Goal: Use online tool/utility: Utilize a website feature to perform a specific function

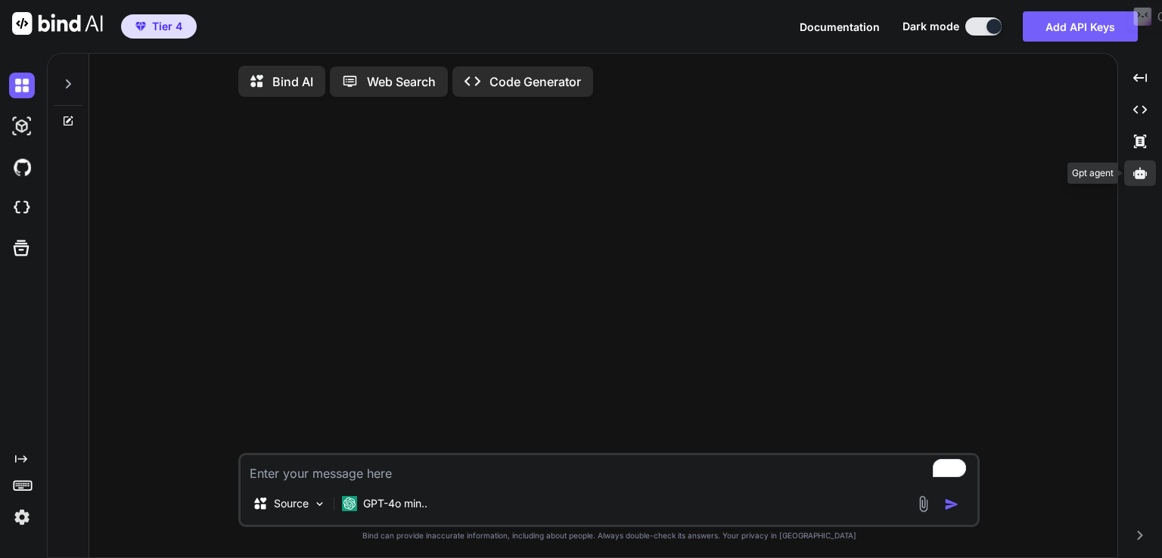
click at [1138, 170] on icon at bounding box center [1140, 172] width 14 height 11
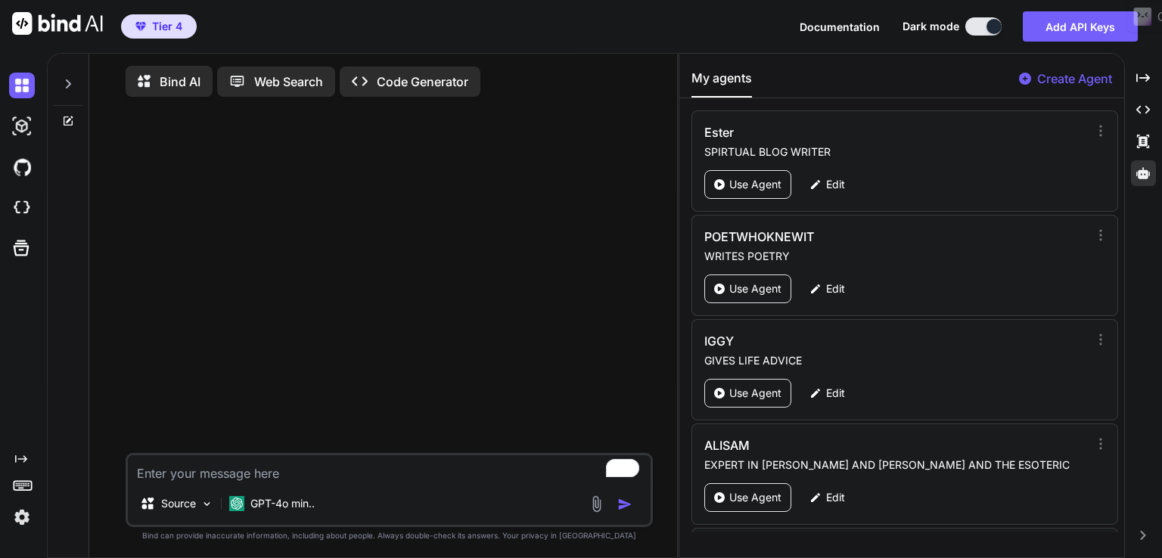
drag, startPoint x: 1127, startPoint y: 123, endPoint x: 1118, endPoint y: 270, distance: 147.0
click at [1118, 270] on div "Bind AI Web Search Created with Pixso. Code Generator Source GPT-4o min.. Creat…" at bounding box center [604, 305] width 1115 height 505
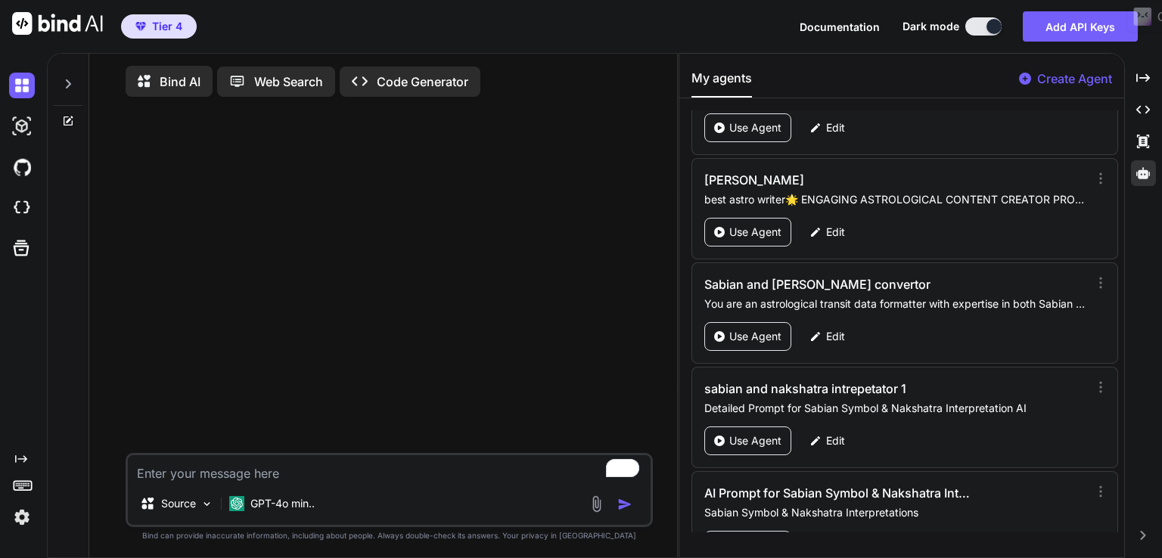
scroll to position [2578, 0]
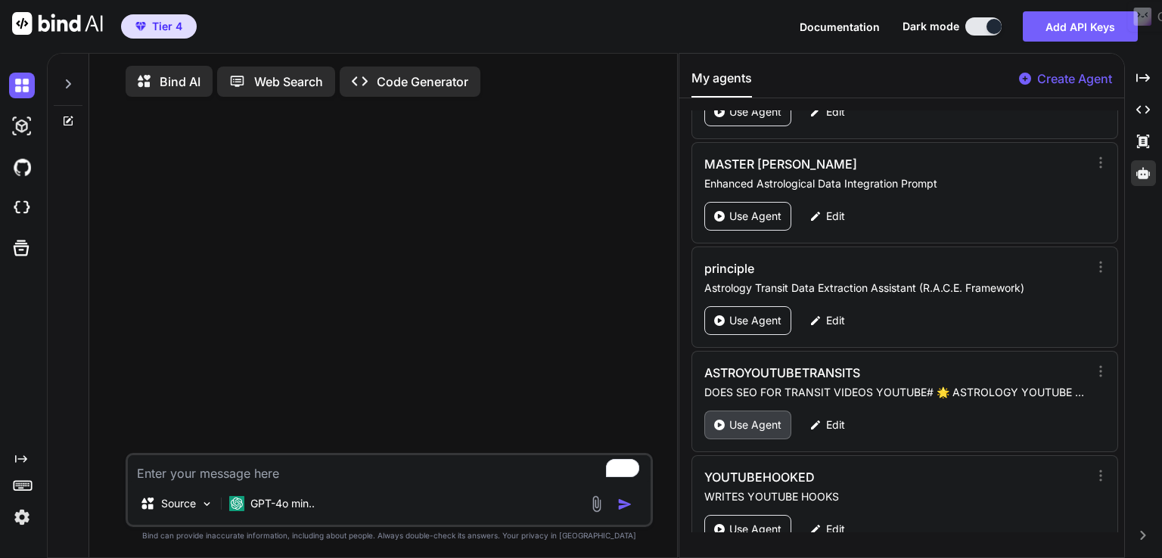
click at [768, 418] on p "Use Agent" at bounding box center [755, 425] width 52 height 15
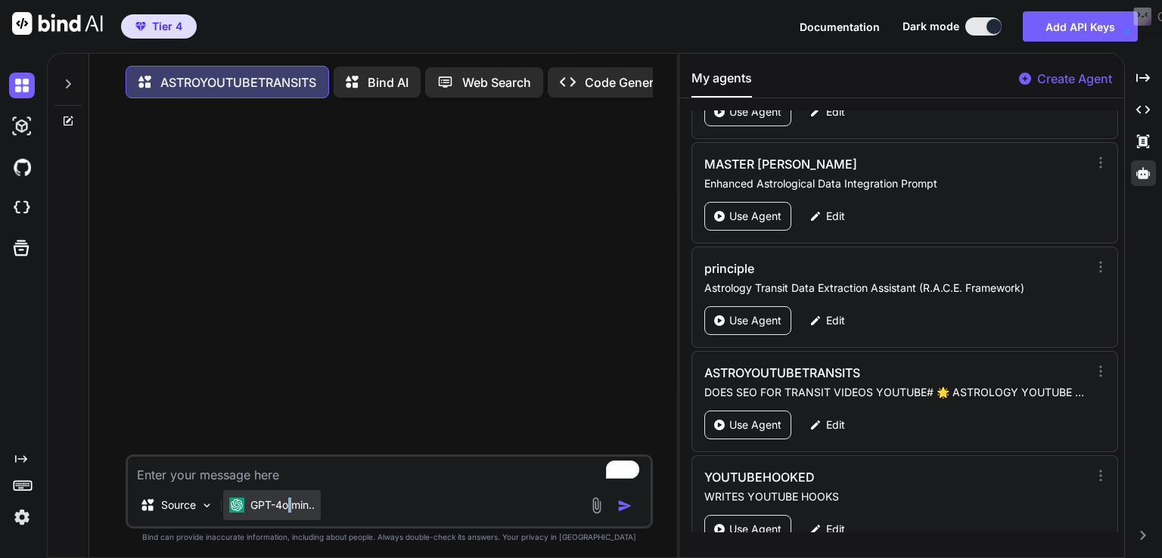
click at [292, 514] on div "GPT-4o min.." at bounding box center [272, 505] width 98 height 30
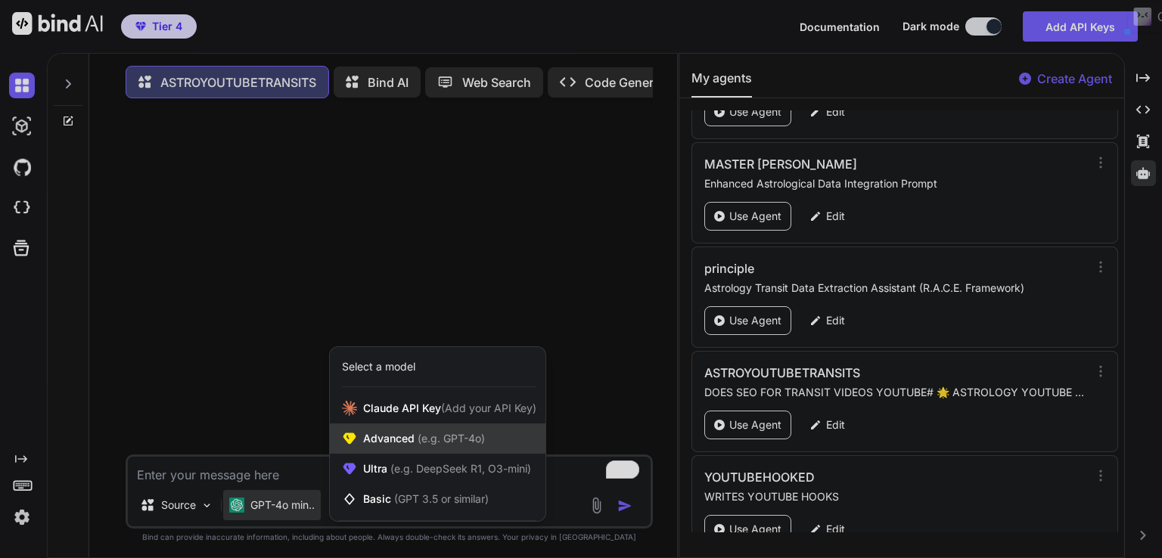
click at [417, 445] on span "(e.g. GPT-4o)" at bounding box center [449, 438] width 70 height 13
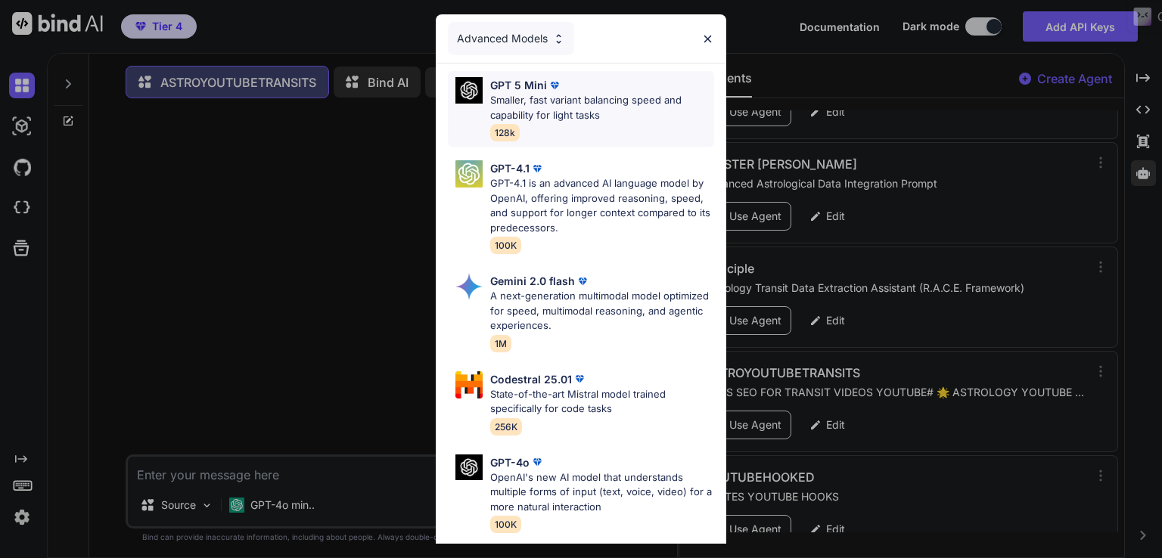
click at [529, 99] on p "Smaller, fast variant balancing speed and capability for light tasks" at bounding box center [602, 107] width 224 height 29
type textarea "x"
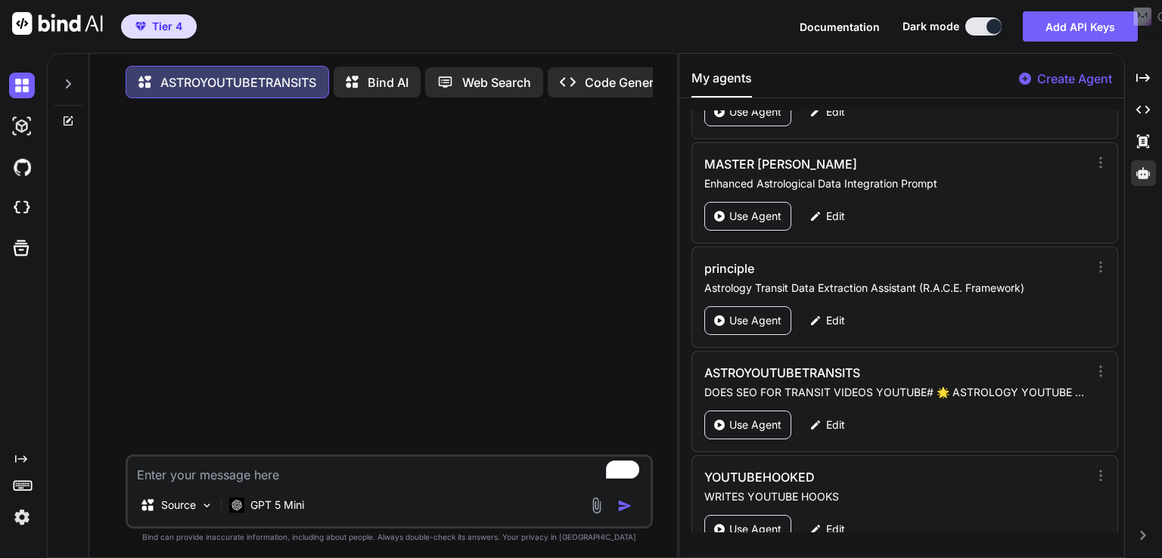
click at [225, 477] on textarea "To enrich screen reader interactions, please activate Accessibility in Grammarl…" at bounding box center [389, 470] width 523 height 27
paste textarea "Mars transit in Libra 13th of September to 27th of october 2025"
type textarea "Mars transit in Libra 13th of September to 27th of october 2025"
type textarea "x"
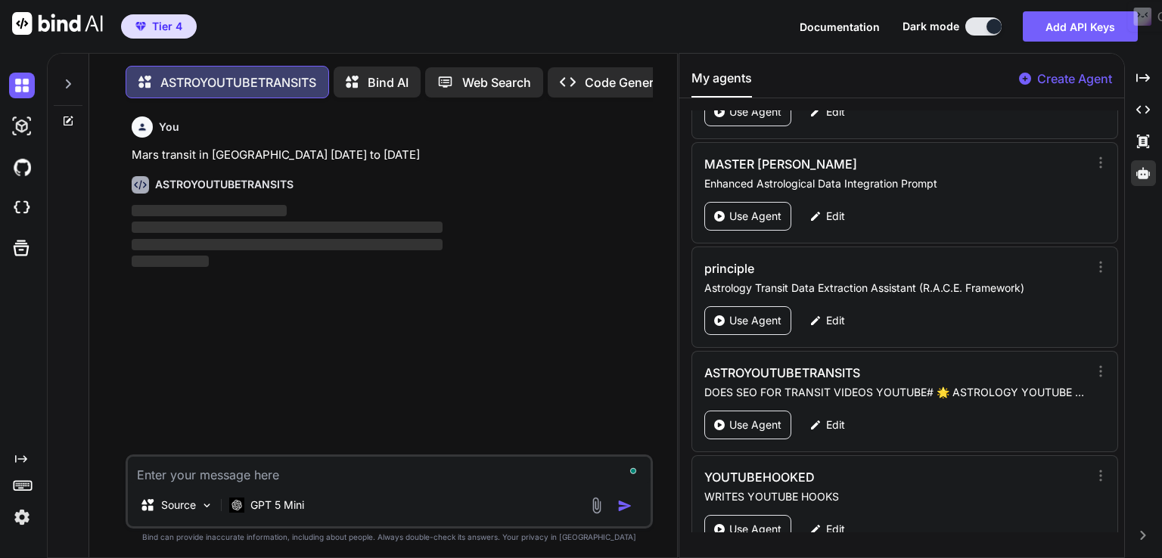
scroll to position [6, 0]
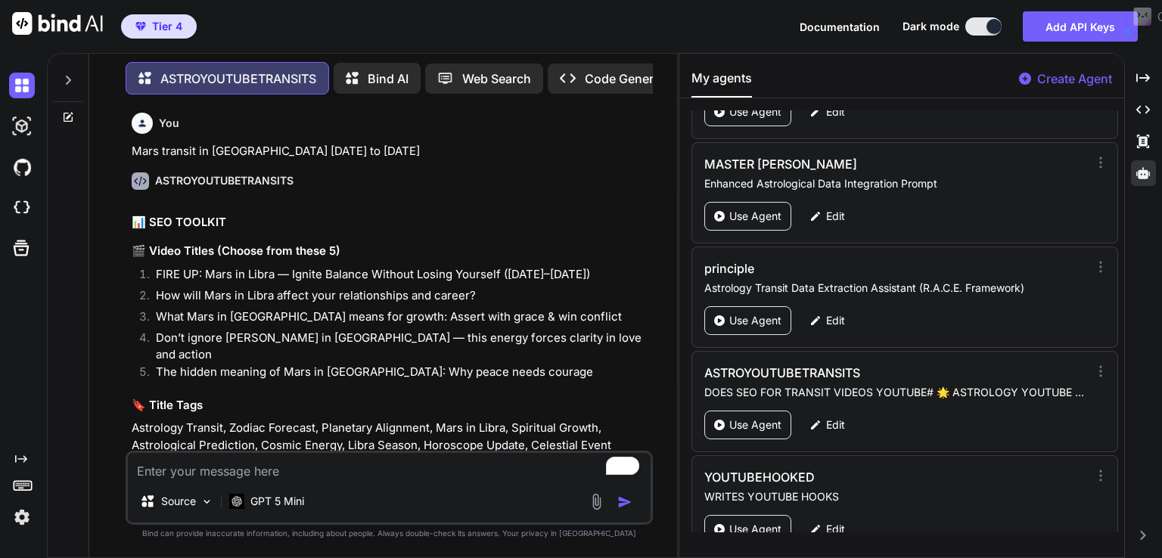
drag, startPoint x: 153, startPoint y: 275, endPoint x: 621, endPoint y: 277, distance: 468.2
click at [621, 277] on li "FIRE UP: Mars in Libra — Ignite Balance Without Losing Yourself (Sep 13–Oct 27,…" at bounding box center [397, 276] width 506 height 21
copy li "FIRE UP: Mars in Libra — Ignite Balance Without Losing Yourself (Sep 13–Oct 27,…"
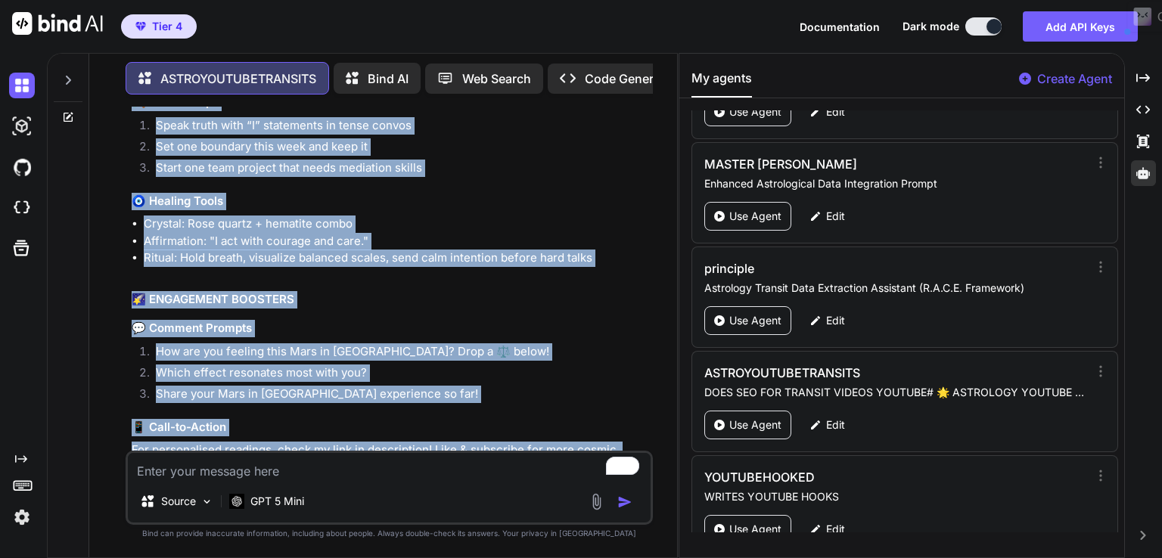
scroll to position [975, 0]
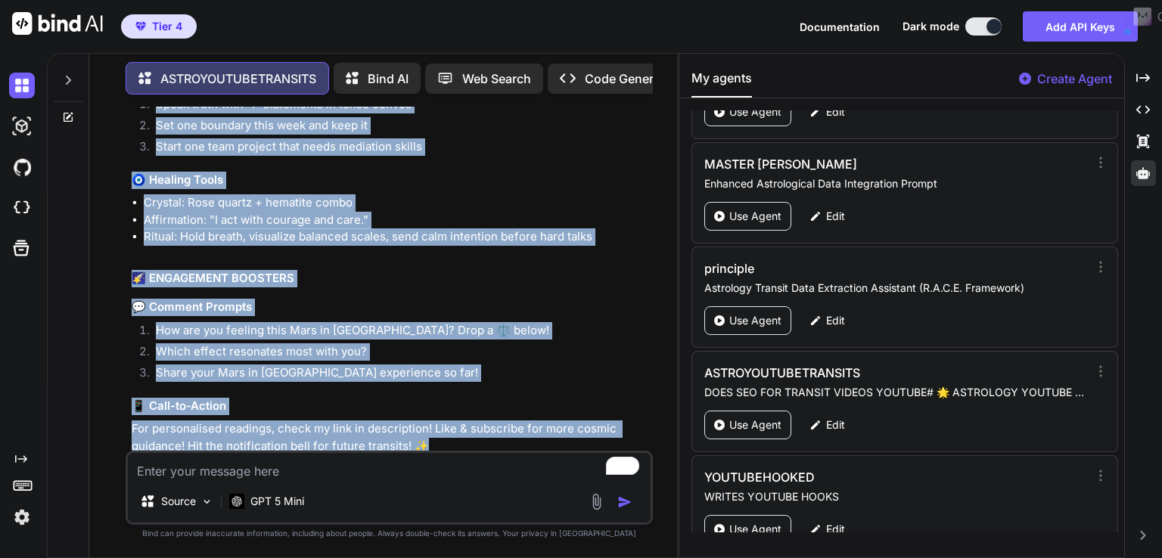
drag, startPoint x: 134, startPoint y: 306, endPoint x: 402, endPoint y: 416, distance: 290.3
copy div "🔮 ASTRO BREAKDOWN ⚡ Quick Transit Facts Aspect: Ingress to Libra (0° Libra at e…"
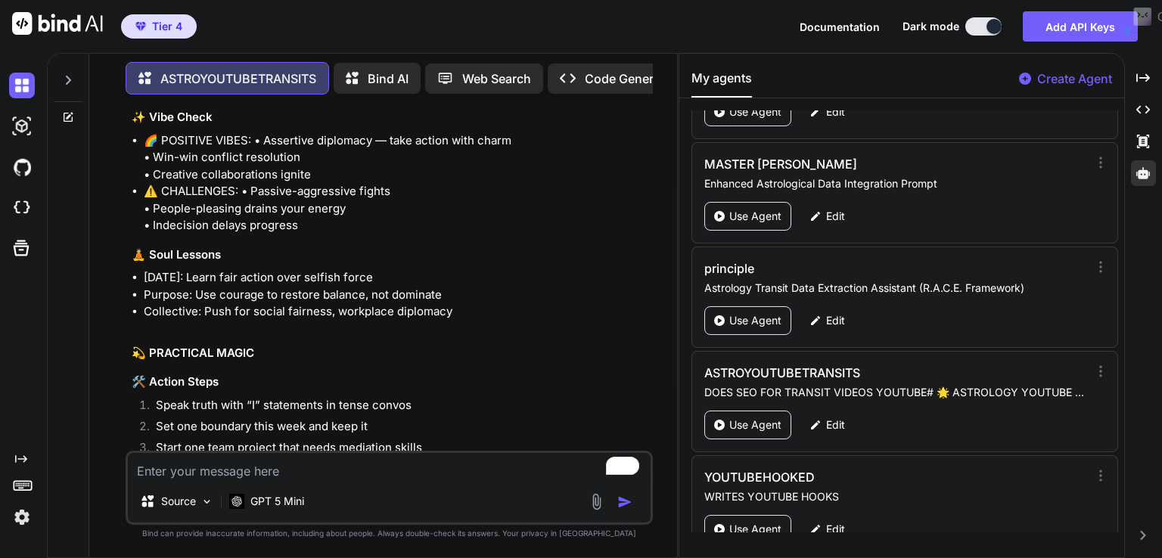
scroll to position [372, 0]
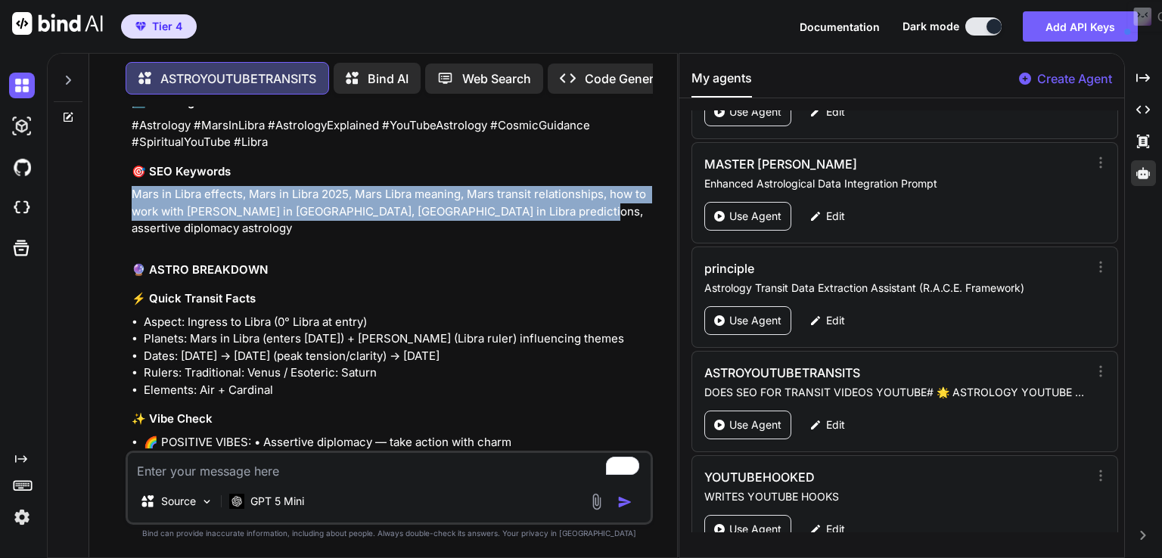
drag, startPoint x: 130, startPoint y: 182, endPoint x: 576, endPoint y: 201, distance: 446.6
click at [576, 201] on div "You Mars transit in Libra 13th of September to 27th of october 2025 ASTROYOUTUB…" at bounding box center [391, 279] width 524 height 344
copy p "Mars in Libra effects, Mars in Libra 2025, Mars Libra meaning, Mars transit rel…"
click at [267, 191] on p "Mars in Libra effects, Mars in Libra 2025, Mars Libra meaning, Mars transit rel…" at bounding box center [391, 211] width 518 height 51
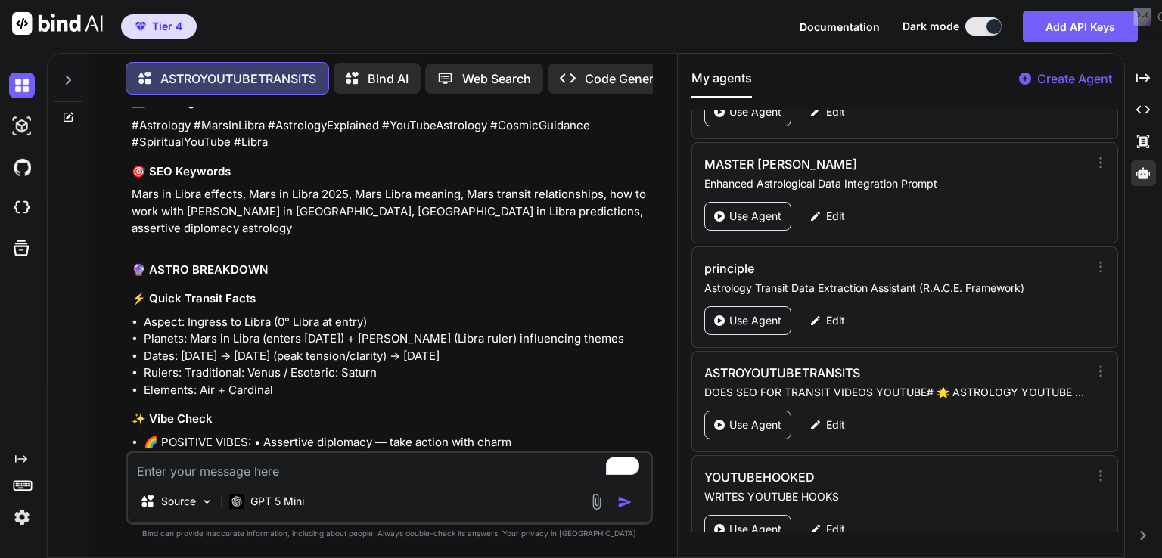
scroll to position [71, 0]
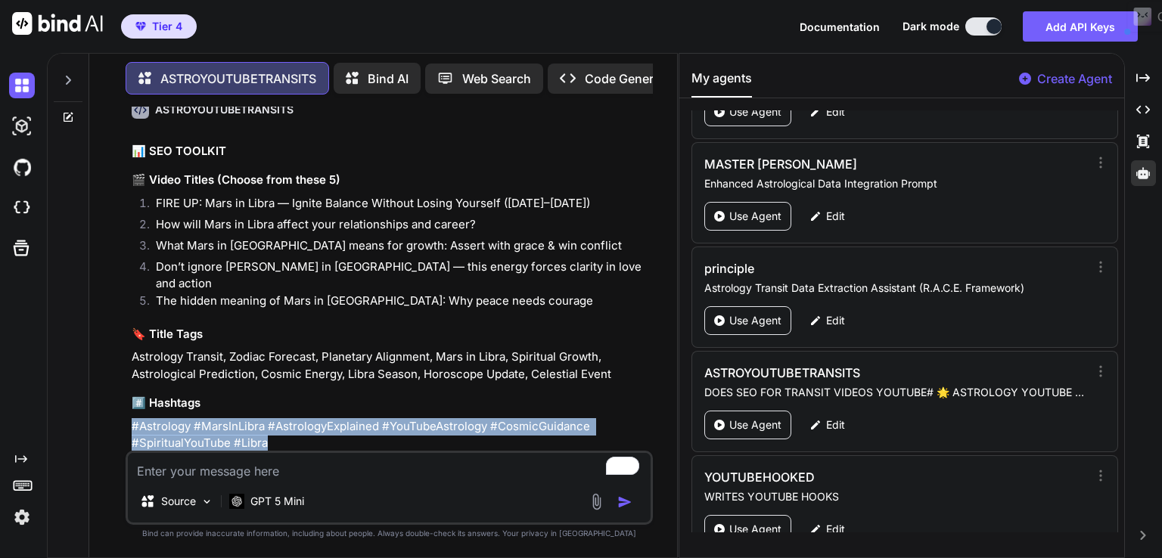
drag, startPoint x: 132, startPoint y: 413, endPoint x: 306, endPoint y: 430, distance: 174.8
click at [306, 430] on div "You Mars transit in Libra 13th of September to 27th of october 2025 ASTROYOUTUB…" at bounding box center [391, 279] width 524 height 344
copy p "#Astrology #MarsInLibra #AstrologyExplained #YouTubeAstrology #CosmicGuidance #…"
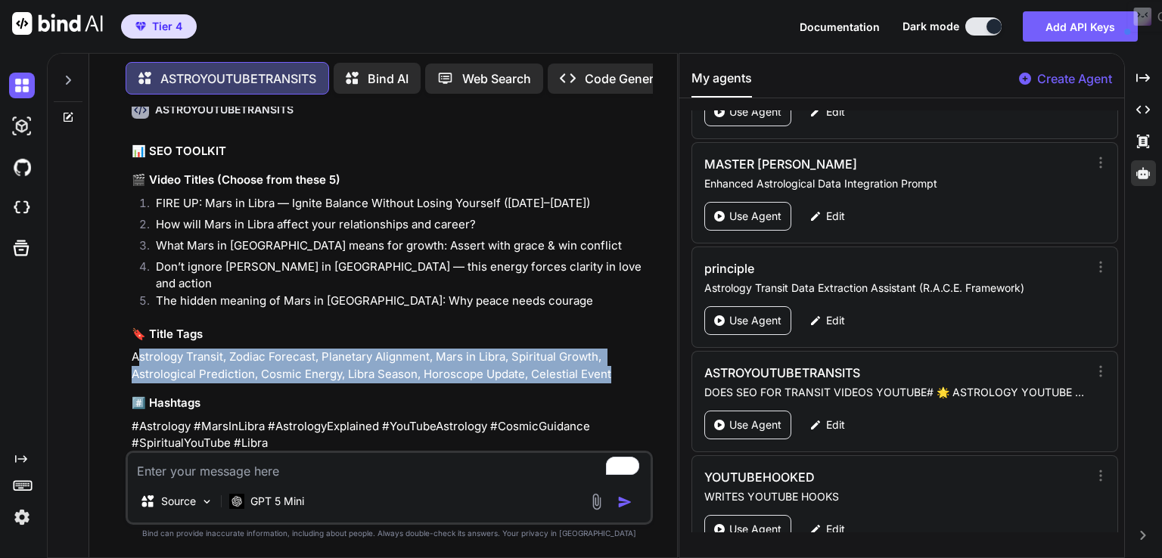
drag, startPoint x: 135, startPoint y: 340, endPoint x: 620, endPoint y: 365, distance: 485.5
click at [620, 365] on p "Astrology Transit, Zodiac Forecast, Planetary Alignment, Mars in Libra, Spiritu…" at bounding box center [391, 366] width 518 height 34
copy p "strology Transit, Zodiac Forecast, Planetary Alignment, Mars in Libra, Spiritua…"
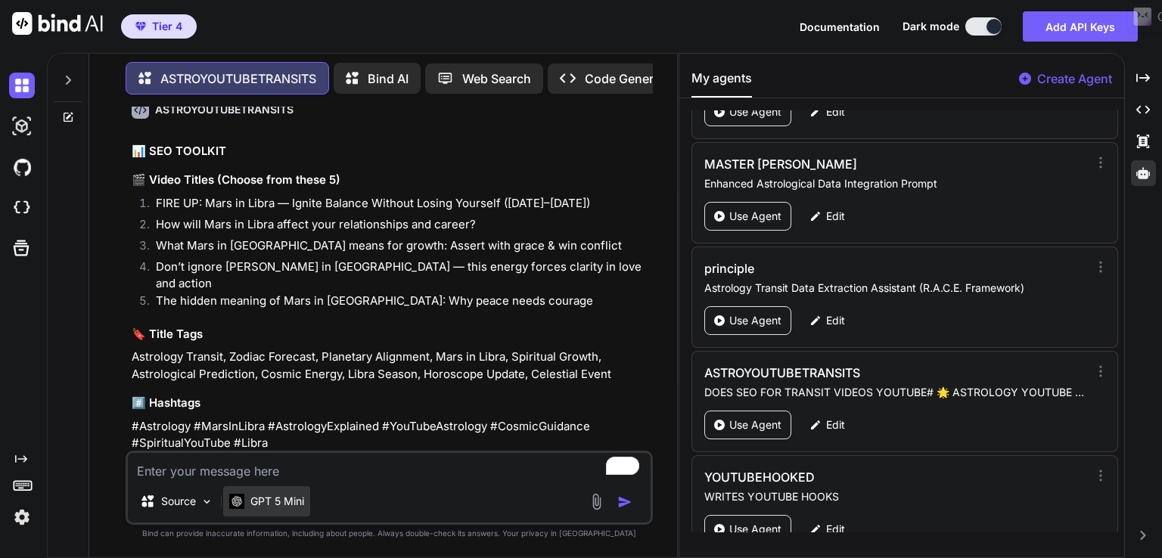
click at [264, 503] on p "GPT 5 Mini" at bounding box center [277, 501] width 54 height 15
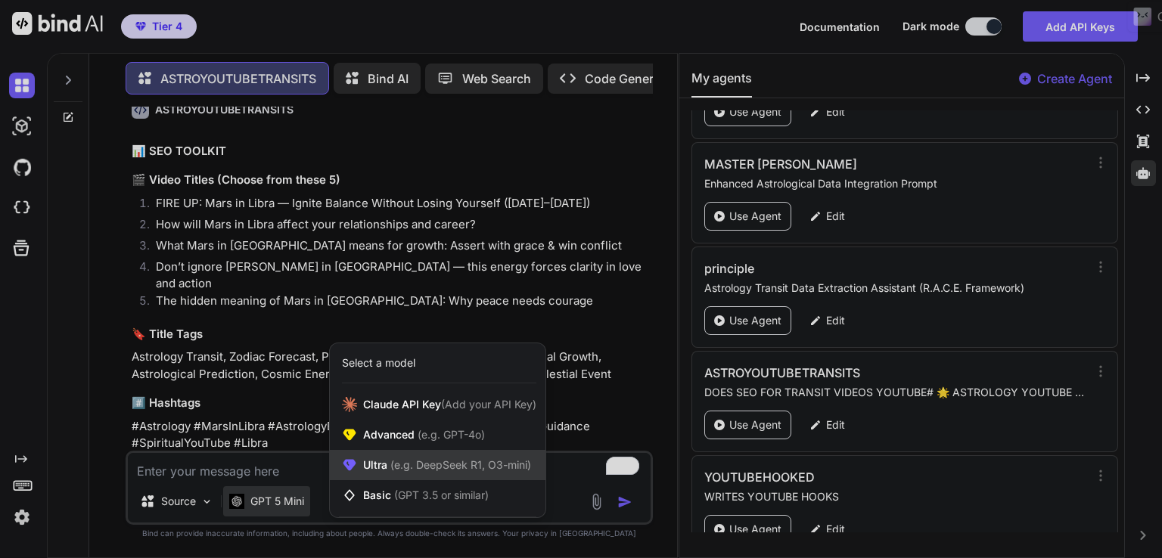
click at [406, 470] on span "(e.g. DeepSeek R1, O3-mini)" at bounding box center [459, 464] width 144 height 13
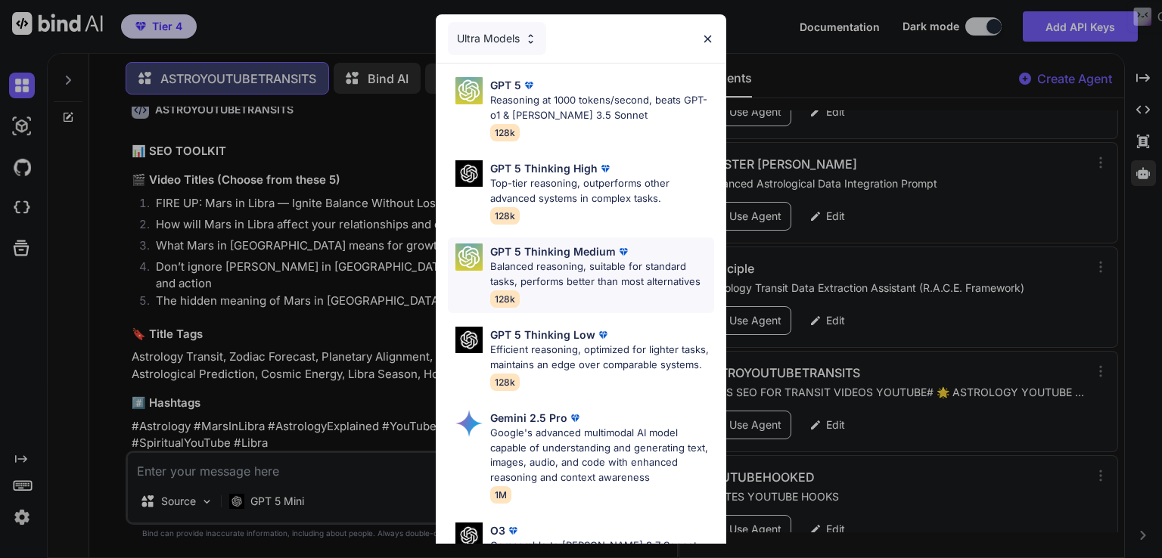
click at [626, 272] on p "Balanced reasoning, suitable for standard tasks, performs better than most alte…" at bounding box center [602, 273] width 224 height 29
type textarea "x"
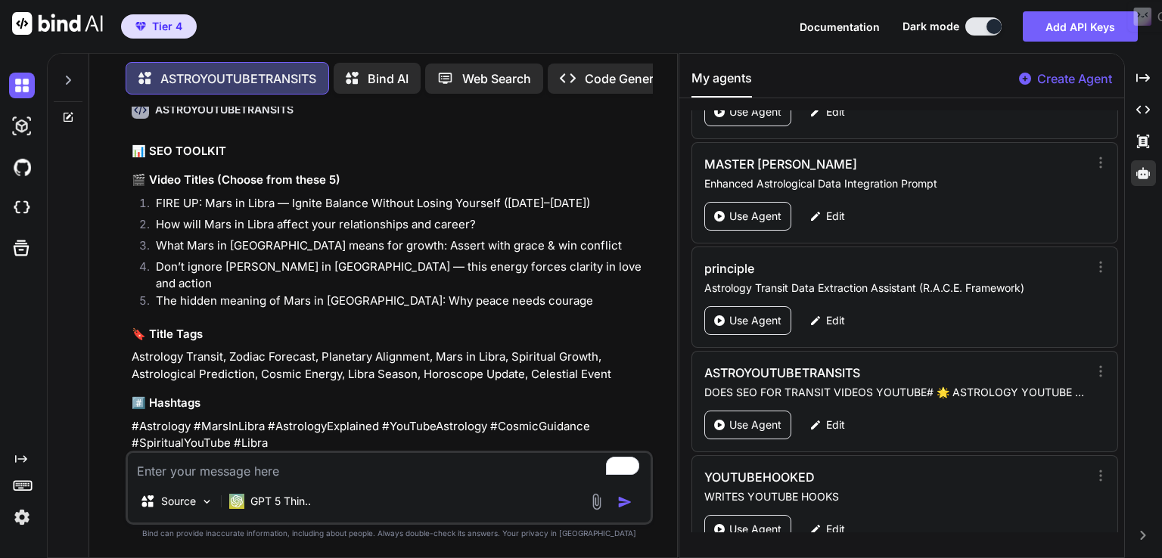
click at [169, 467] on textarea "To enrich screen reader interactions, please activate Accessibility in Grammarl…" at bounding box center [389, 466] width 523 height 27
paste textarea "Partial Solar Eclipse New Moon in Virgo 21st of september 2025"
type textarea "Partial Solar Eclipse New Moon in Virgo 21st of september 2025"
type textarea "x"
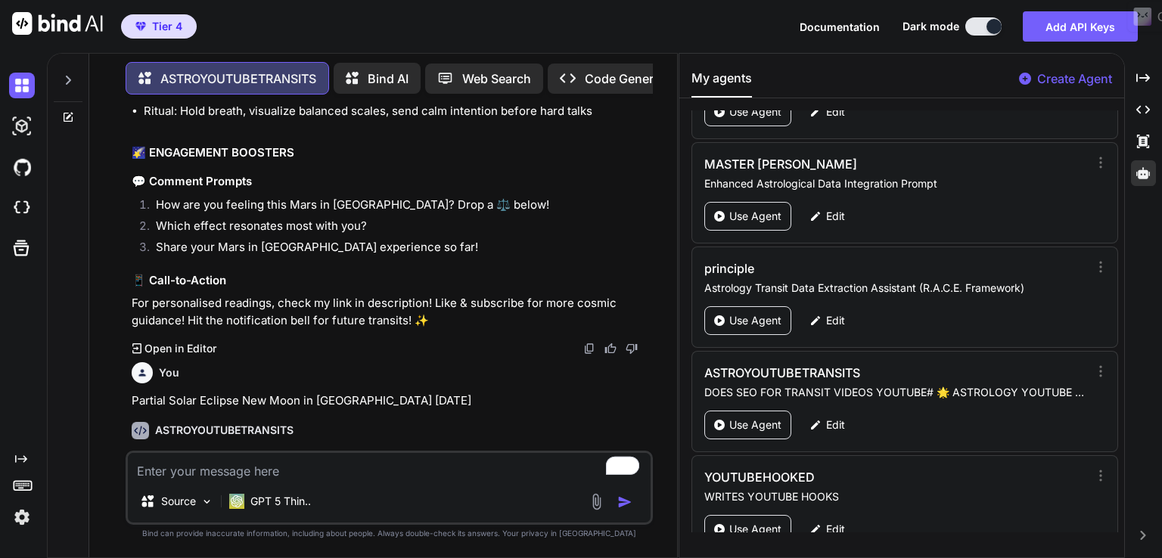
scroll to position [1135, 0]
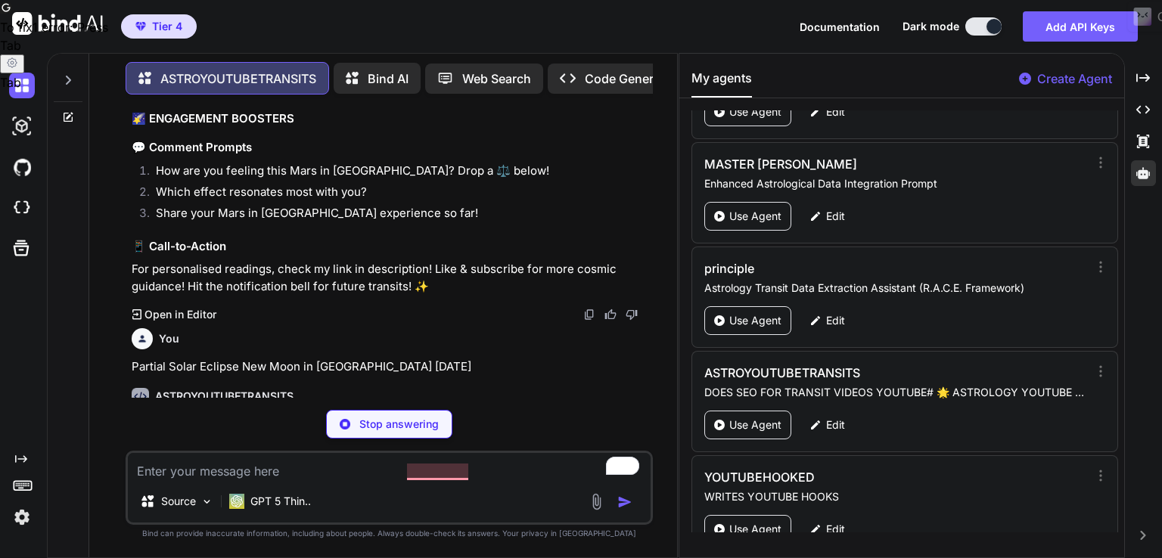
type textarea "x"
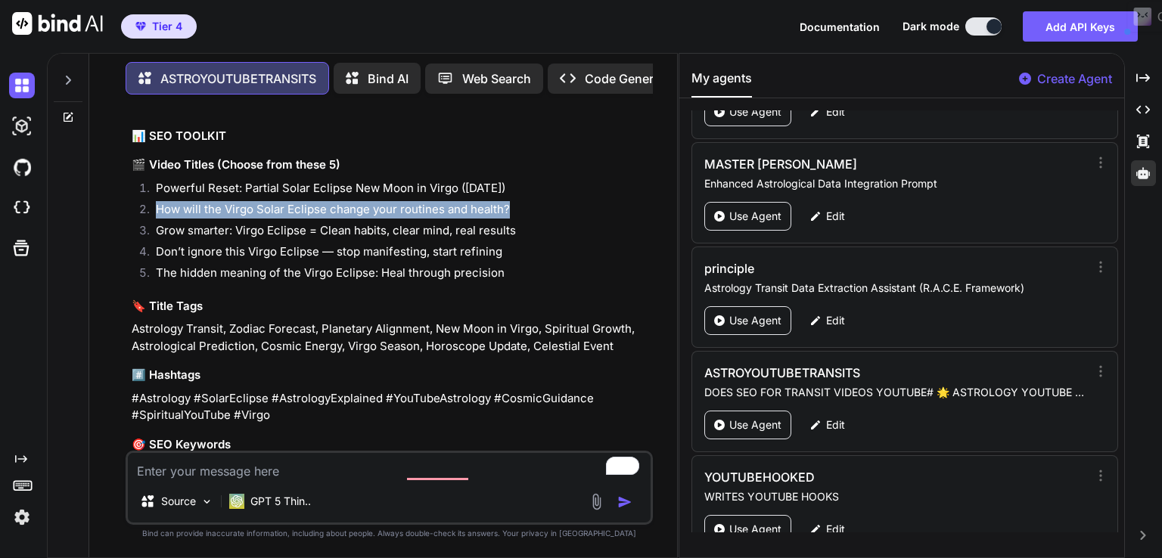
drag, startPoint x: 156, startPoint y: 178, endPoint x: 506, endPoint y: 185, distance: 350.3
click at [506, 201] on li "How will the Virgo Solar Eclipse change your routines and health?" at bounding box center [397, 211] width 506 height 21
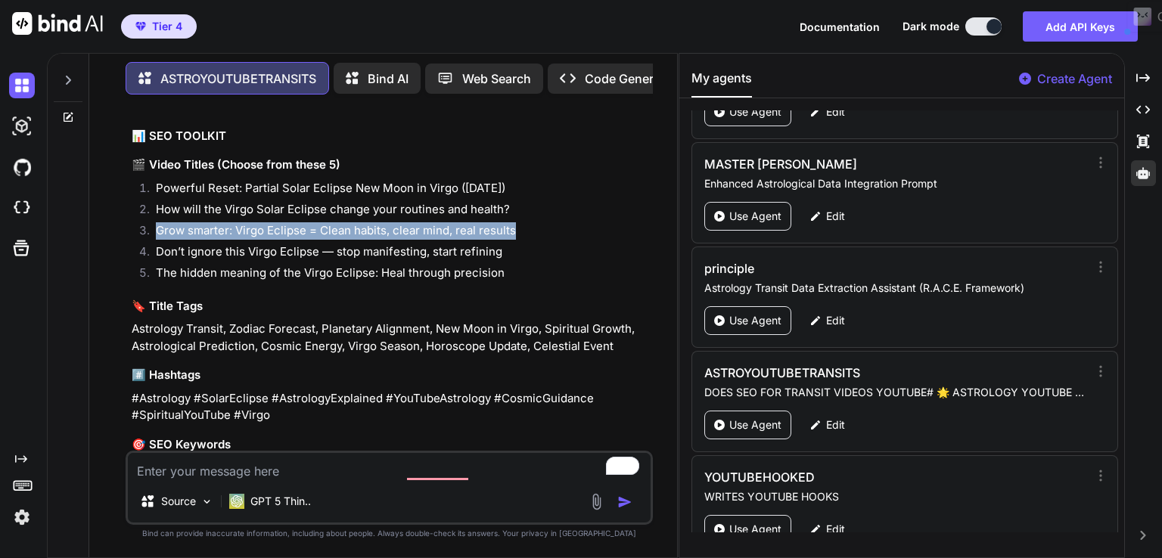
drag, startPoint x: 523, startPoint y: 203, endPoint x: 156, endPoint y: 197, distance: 367.6
click at [156, 222] on li "Grow smarter: Virgo Eclipse = Clean habits, clear mind, real results" at bounding box center [397, 232] width 506 height 21
copy li "Grow smarter: Virgo Eclipse = Clean habits, clear mind, real results"
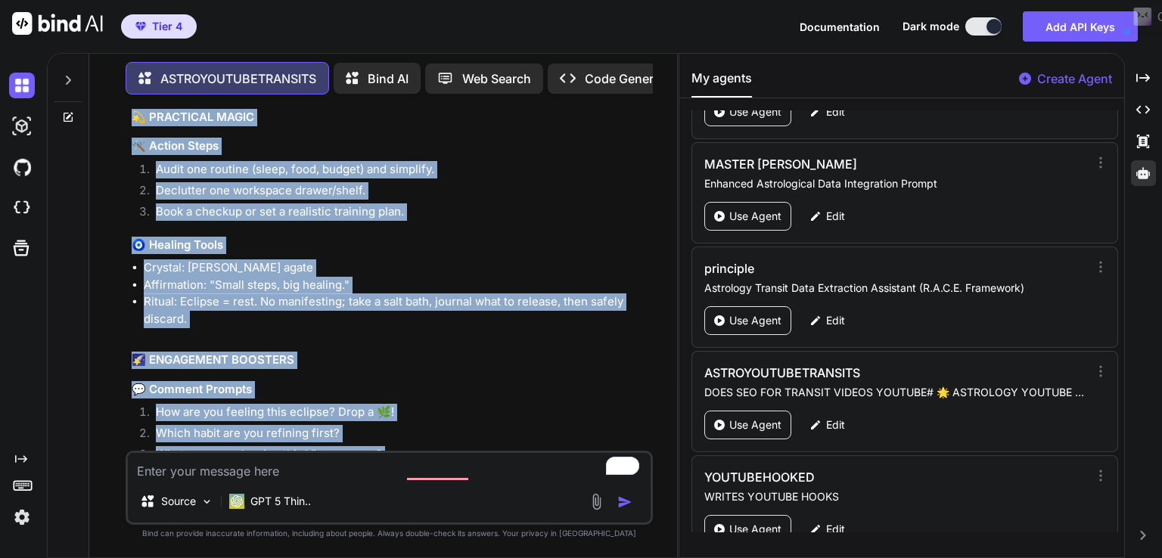
scroll to position [2296, 0]
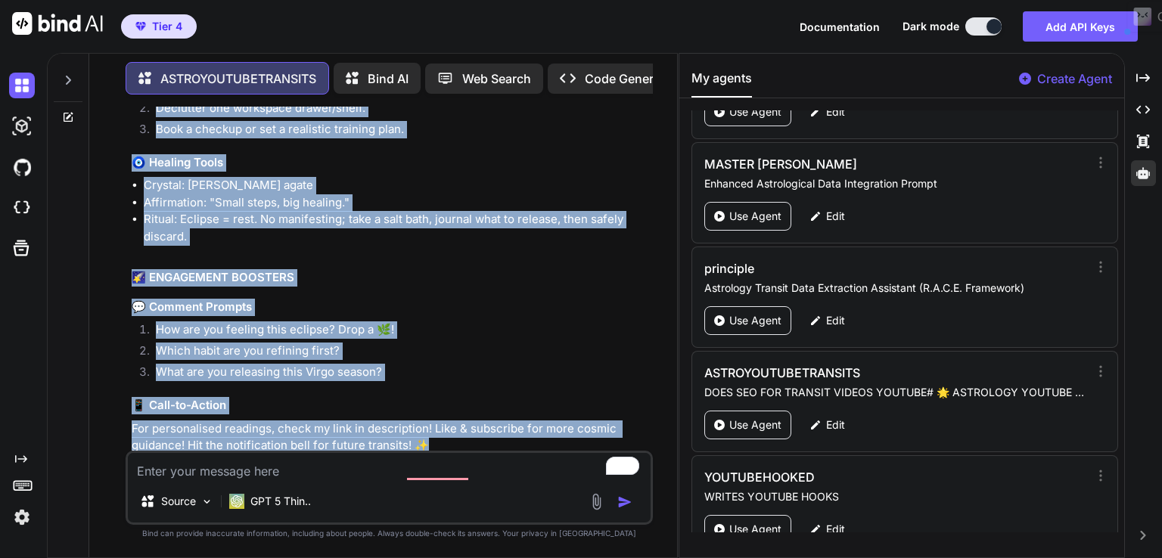
drag, startPoint x: 133, startPoint y: 228, endPoint x: 424, endPoint y: 424, distance: 351.4
copy div "🔮 ASTRO BREAKDOWN ⚡ Quick Transit Facts Aspect: New Moon + Partial Solar Eclips…"
click at [336, 321] on li "How are you feeling this eclipse? Drop a 🌿!" at bounding box center [397, 331] width 506 height 21
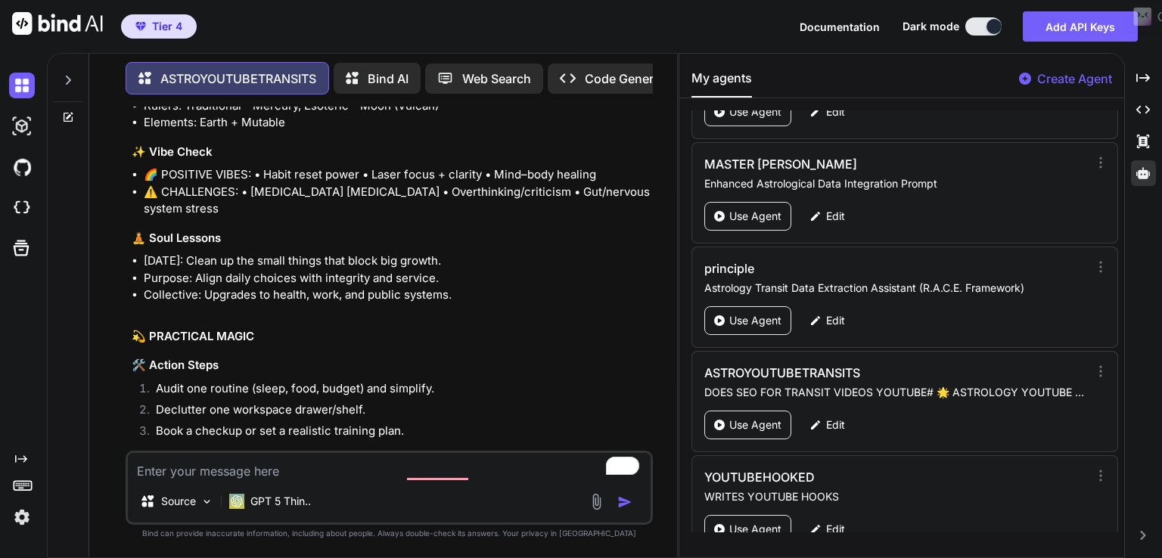
scroll to position [1693, 0]
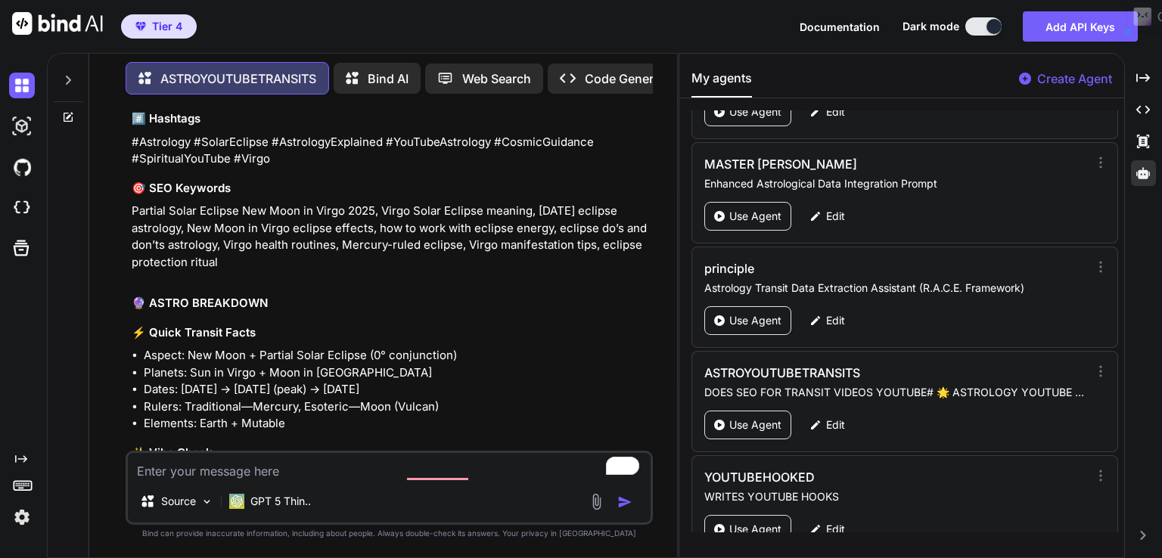
drag, startPoint x: 135, startPoint y: 119, endPoint x: 247, endPoint y: 228, distance: 156.2
click at [247, 228] on div "You Mars transit in Libra 13th of September to 27th of october 2025 ASTROYOUTUB…" at bounding box center [389, 332] width 527 height 451
copy div "#Astrology #SolarEclipse #AstrologyExplained #YouTubeAstrology #CosmicGuidance …"
click at [326, 347] on li "Aspect: New Moon + Partial Solar Eclipse (0° conjunction)" at bounding box center [397, 355] width 506 height 17
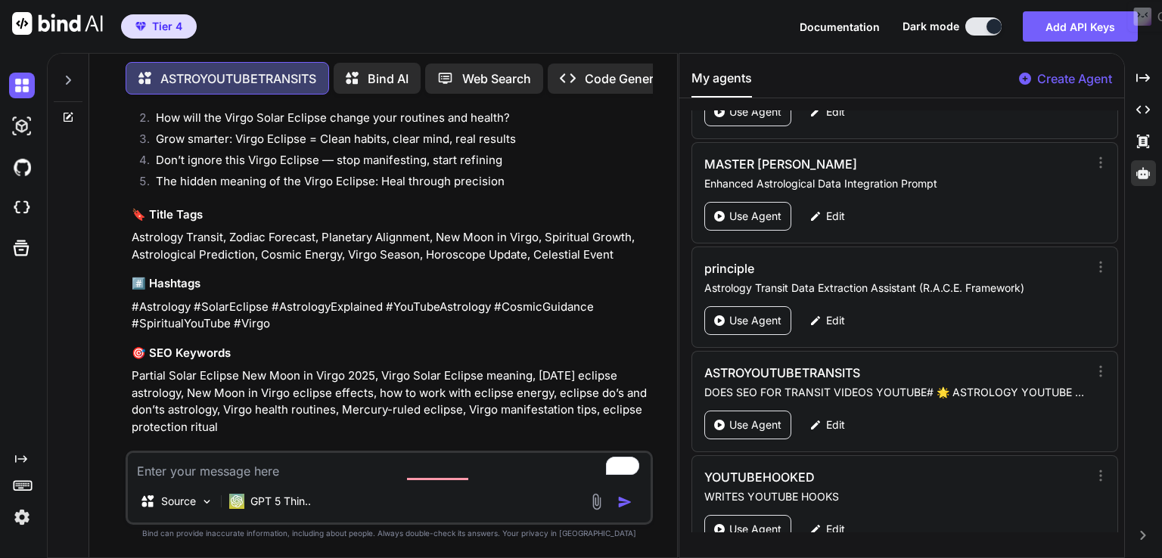
scroll to position [1392, 0]
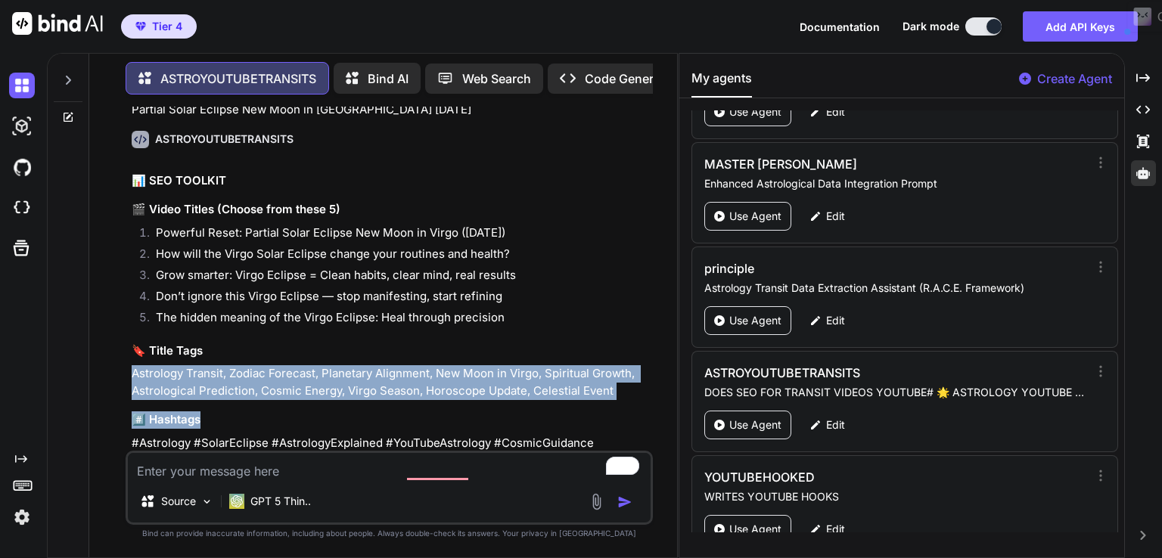
drag, startPoint x: 210, startPoint y: 340, endPoint x: 622, endPoint y: 371, distance: 414.2
copy div "Astrology Transit, Zodiac Forecast, Planetary Alignment, New Moon in Virgo, Spi…"
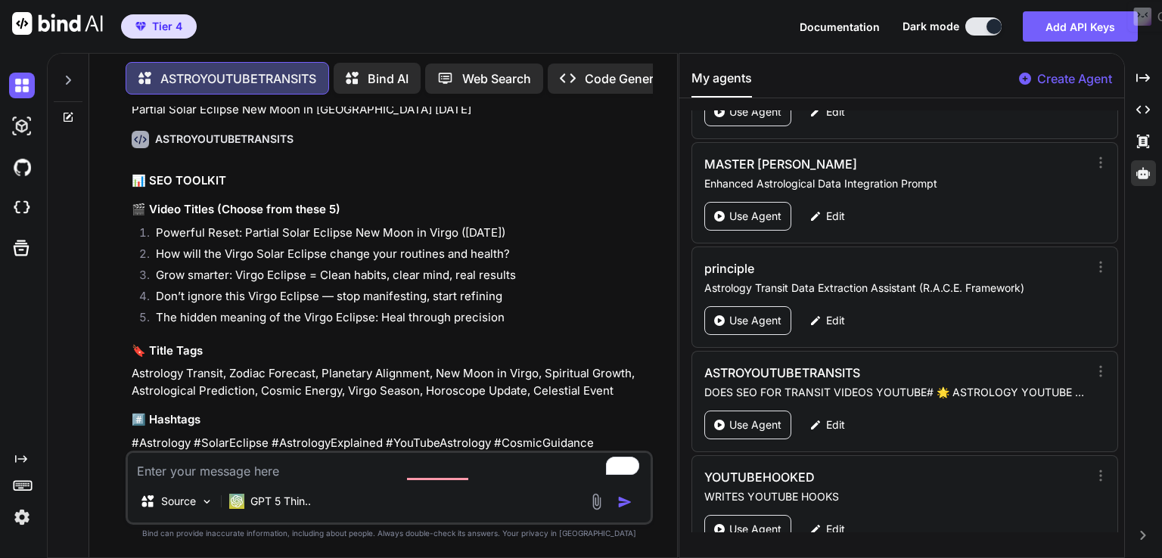
click at [327, 267] on li "Grow smarter: Virgo Eclipse = Clean habits, clear mind, real results" at bounding box center [397, 277] width 506 height 21
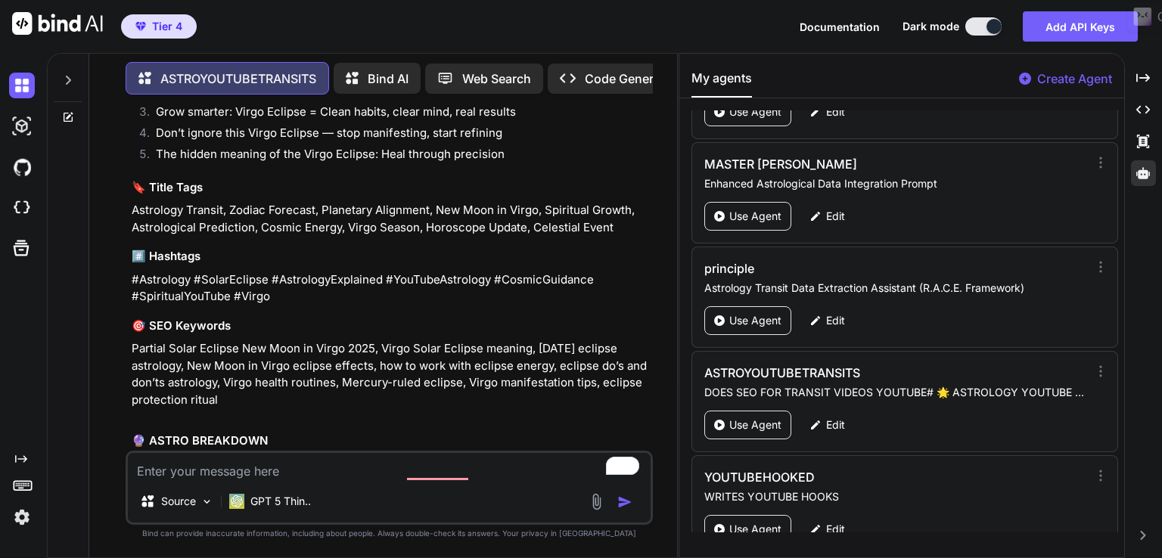
scroll to position [1693, 0]
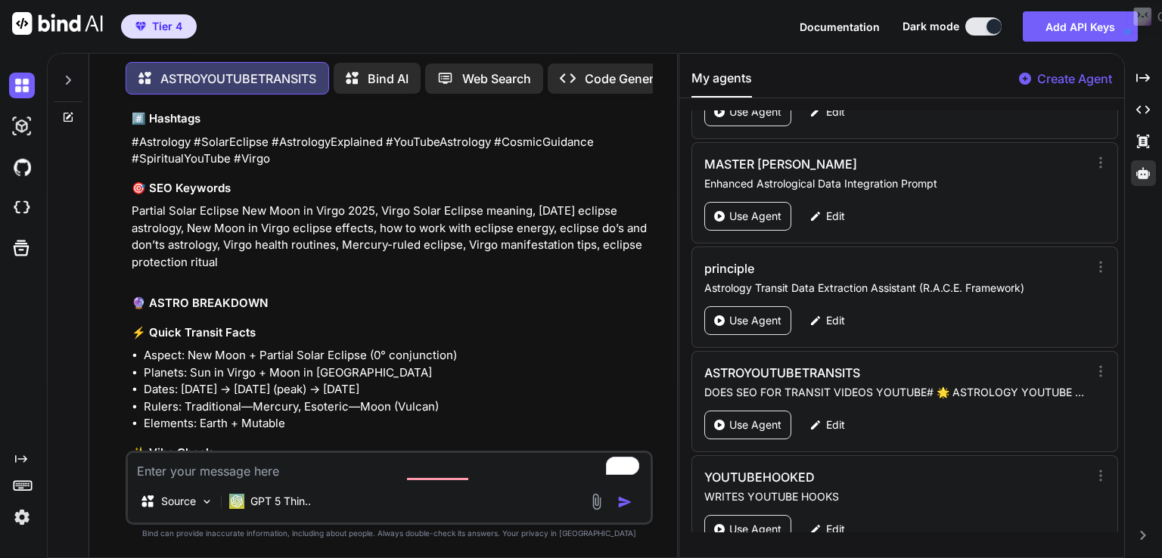
drag, startPoint x: 130, startPoint y: 182, endPoint x: 254, endPoint y: 234, distance: 134.3
click at [254, 234] on div "You Mars transit in Libra 13th of September to 27th of october 2025 ASTROYOUTUB…" at bounding box center [389, 332] width 527 height 451
copy p "Partial Solar Eclipse New Moon in Virgo 2025, Virgo Solar Eclipse meaning, Sept…"
click at [248, 464] on textarea "To enrich screen reader interactions, please activate Accessibility in Grammarl…" at bounding box center [389, 466] width 523 height 27
paste textarea "Mars transit in scorpio 27th of october to 7th of december 2025"
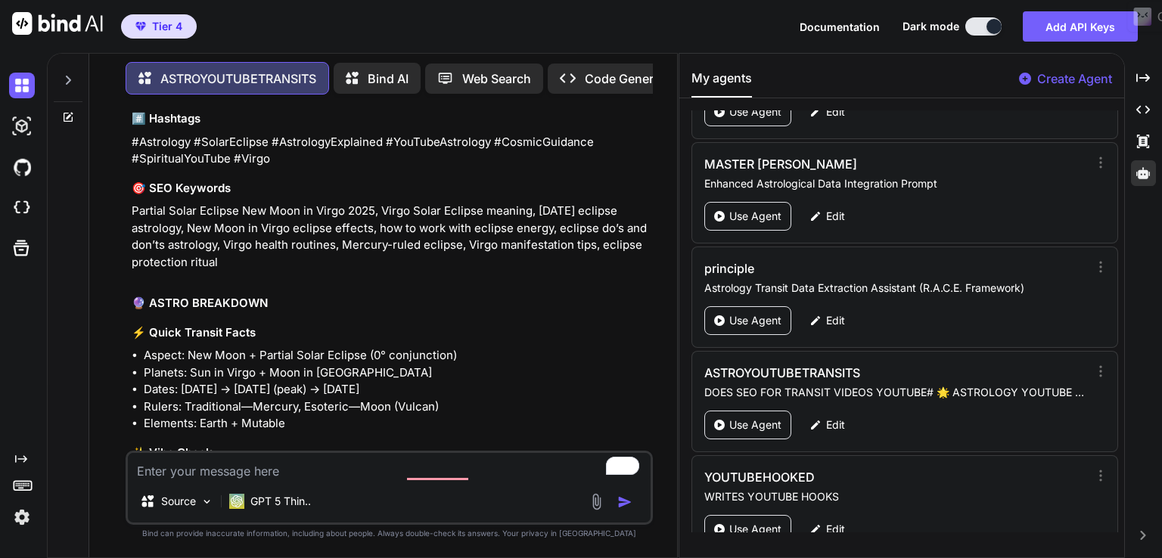
type textarea "Mars transit in scorpio 27th of october to 7th of december 2025"
type textarea "x"
type textarea "Mars transit in scorpio 27th of october to 7th of december 2025"
click at [305, 263] on div "📊 SEO TOOLKIT 🎬 Video Titles (Choose from these 5) Powerful Reset: Partial Sola…" at bounding box center [391, 464] width 518 height 1186
click at [528, 467] on li "🌈 POSITIVE VIBES: • Habit reset power • Laser focus + clarity • Mind–body heali…" at bounding box center [397, 475] width 506 height 17
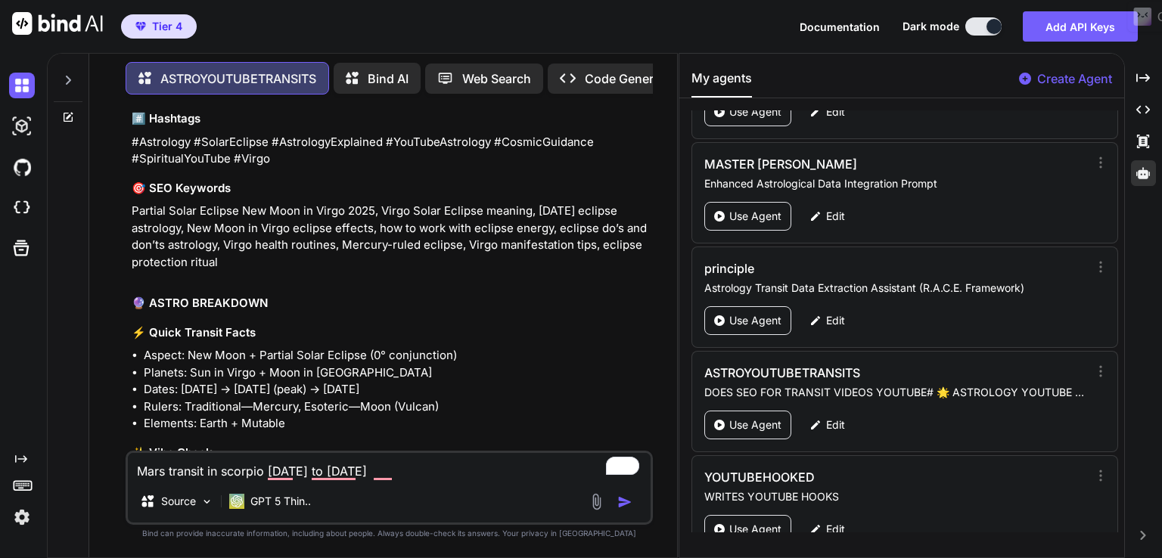
scroll to position [2296, 0]
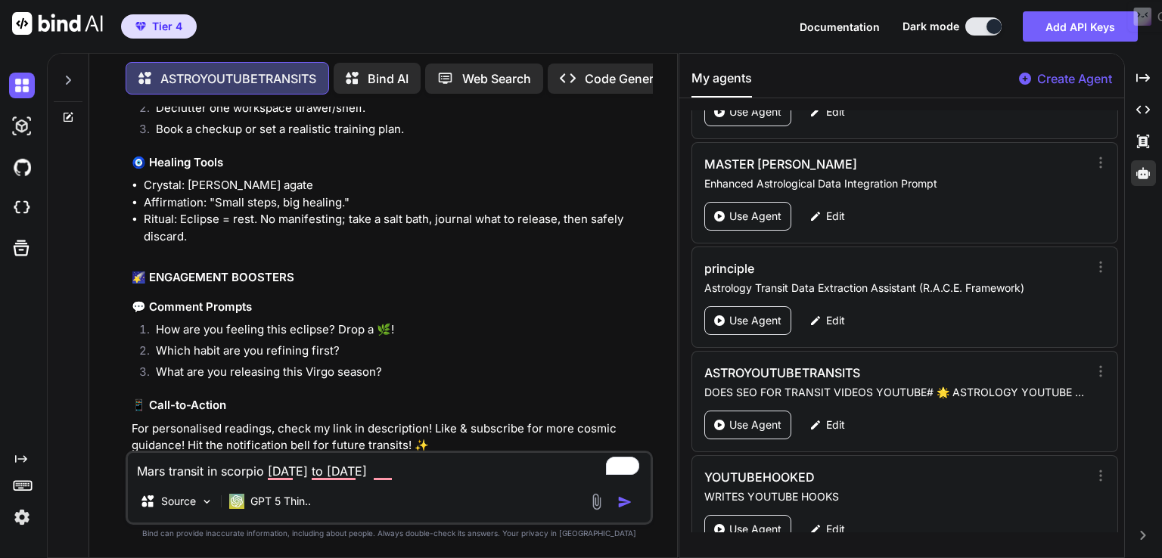
click at [629, 498] on img "button" at bounding box center [624, 502] width 15 height 15
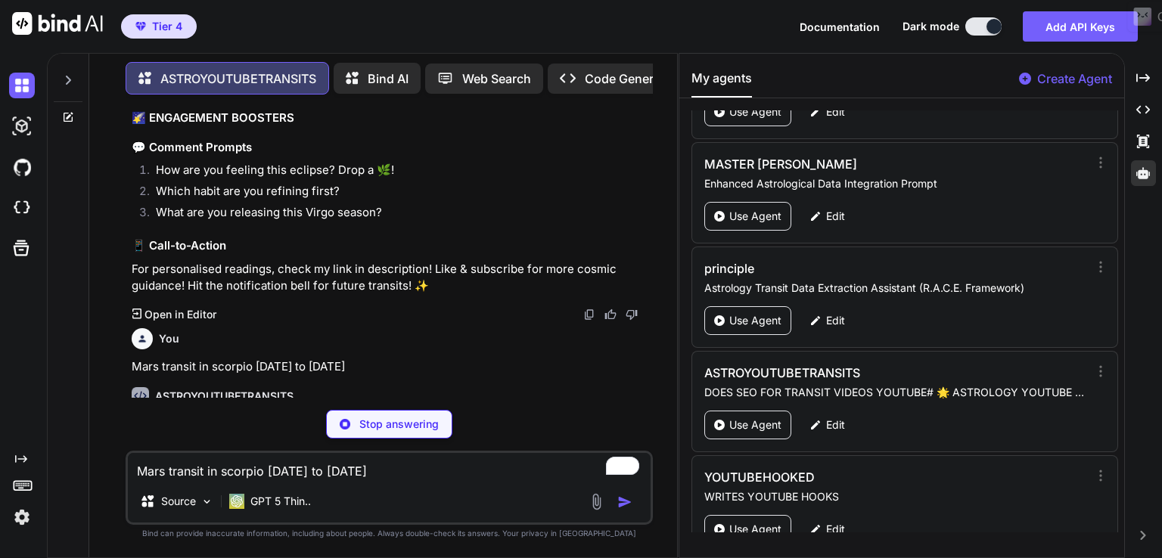
type textarea "x"
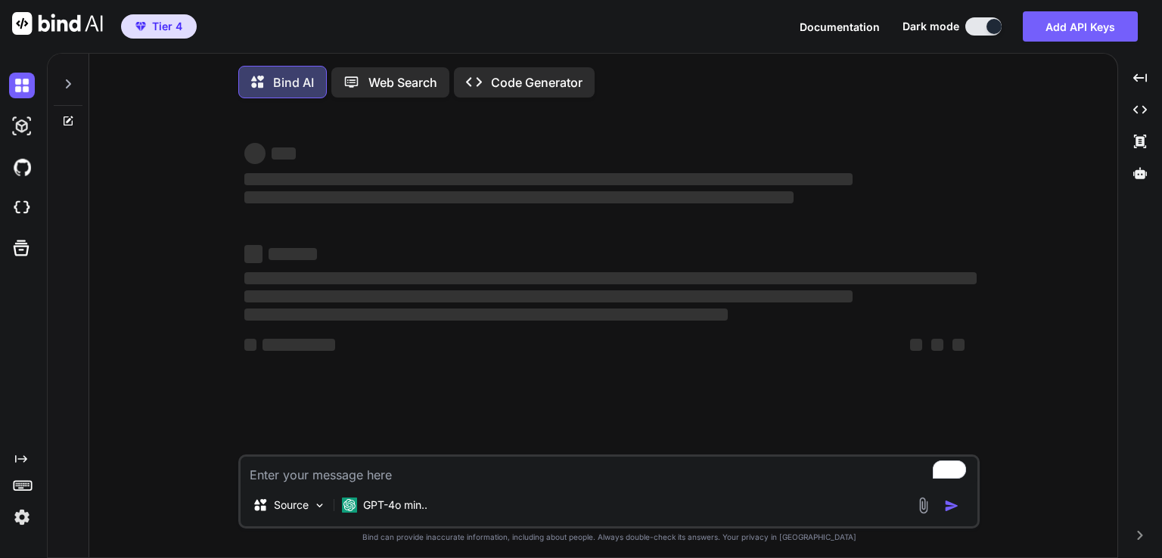
type textarea "x"
